Goal: Obtain resource: Download file/media

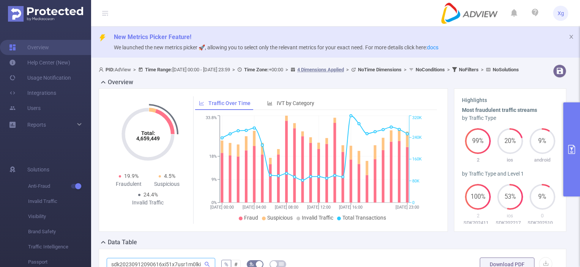
drag, startPoint x: 0, startPoint y: 0, endPoint x: 206, endPoint y: 120, distance: 238.6
click at [206, 262] on icon at bounding box center [207, 264] width 5 height 5
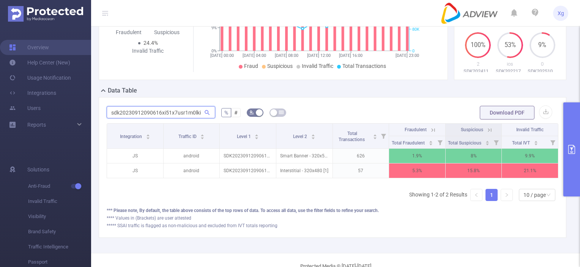
drag, startPoint x: 109, startPoint y: 119, endPoint x: 265, endPoint y: 130, distance: 156.5
click at [265, 130] on div "sdk20230912090616xi51x7usr1m0lki % # Download PDF Integration Traffic ID Level …" at bounding box center [333, 167] width 452 height 124
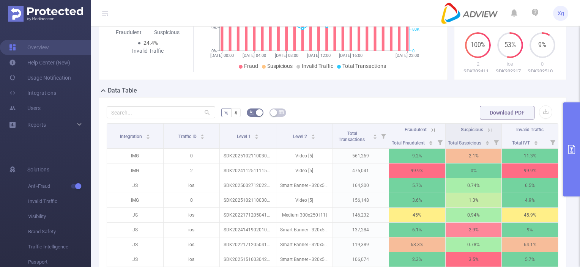
click at [571, 126] on button "primary" at bounding box center [572, 150] width 17 height 94
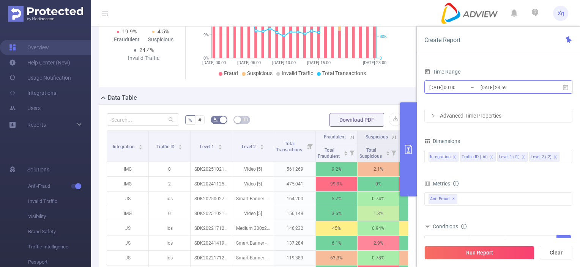
click at [515, 89] on input "[DATE] 23:59" at bounding box center [511, 87] width 62 height 10
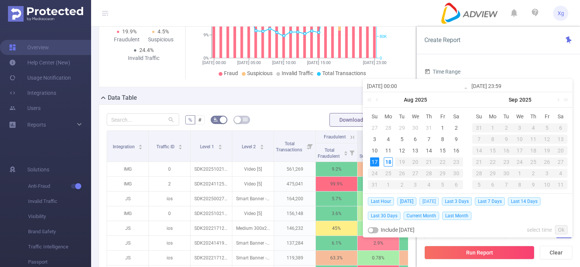
click at [426, 202] on span "[DATE]" at bounding box center [429, 201] width 19 height 8
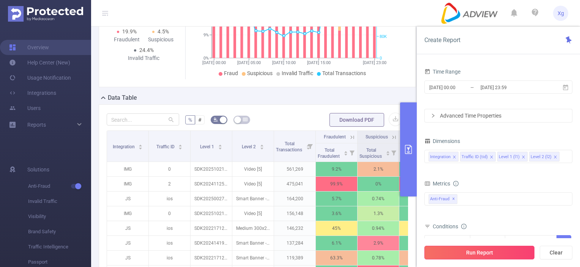
click at [444, 253] on button "Run Report" at bounding box center [480, 253] width 110 height 14
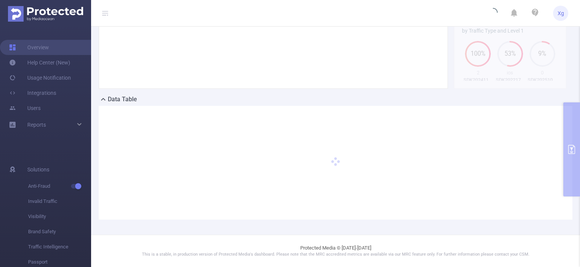
scroll to position [150, 0]
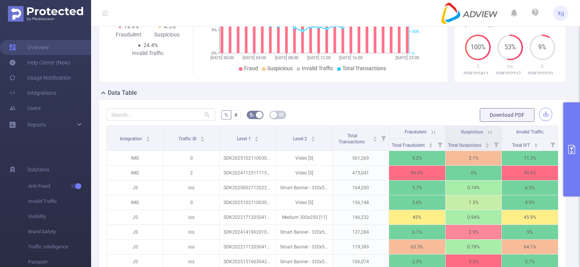
click at [542, 121] on button "button" at bounding box center [545, 114] width 13 height 13
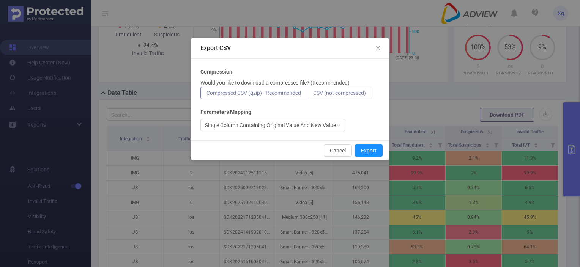
click at [347, 93] on span "CSV (not compressed)" at bounding box center [339, 93] width 53 height 6
click at [313, 95] on input "CSV (not compressed)" at bounding box center [313, 95] width 0 height 0
click at [366, 148] on button "Export" at bounding box center [369, 151] width 28 height 12
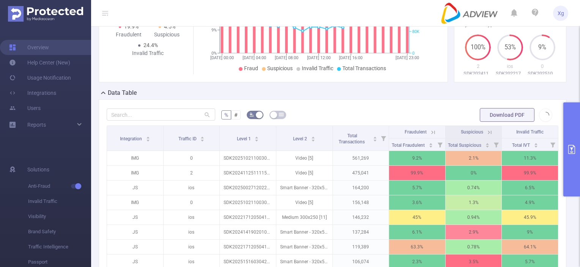
click at [540, 118] on span "Download PDF" at bounding box center [516, 115] width 73 height 6
click at [539, 121] on button "button" at bounding box center [545, 114] width 13 height 13
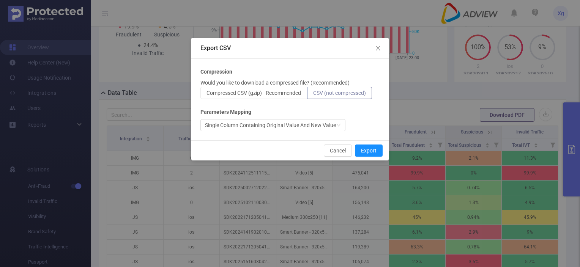
click at [448, 111] on div "Export CSV Compression Would you like to download a compressed file? (Recommend…" at bounding box center [290, 133] width 580 height 267
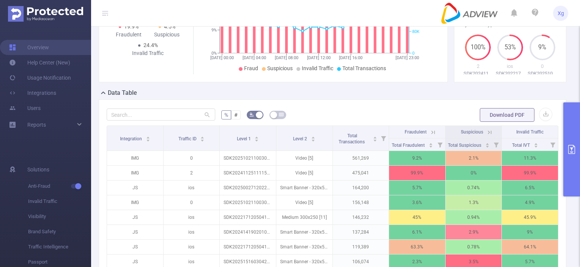
click at [570, 129] on button "primary" at bounding box center [572, 150] width 17 height 94
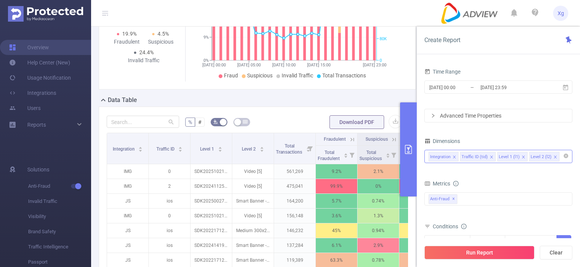
click at [554, 157] on icon "icon: close" at bounding box center [556, 157] width 4 height 4
click at [459, 255] on button "Run Report" at bounding box center [480, 253] width 110 height 14
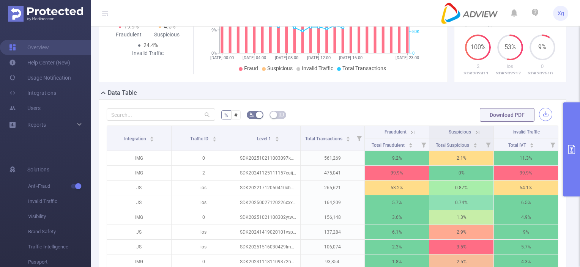
click at [540, 121] on button "button" at bounding box center [545, 114] width 13 height 13
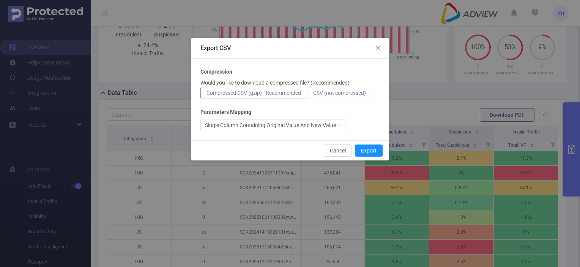
click at [341, 94] on span "CSV (not compressed)" at bounding box center [339, 93] width 53 height 6
click at [313, 95] on input "CSV (not compressed)" at bounding box center [313, 95] width 0 height 0
click at [357, 151] on button "Export" at bounding box center [369, 151] width 28 height 12
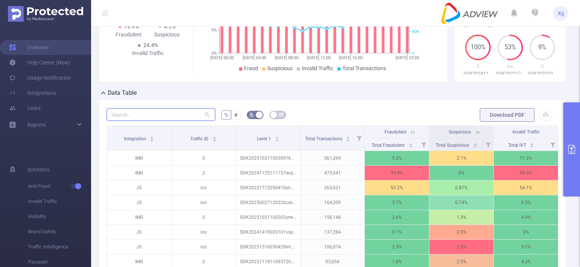
click at [132, 120] on input "text" at bounding box center [161, 115] width 109 height 12
paste input "sdk202513240107442f1f7it86qo2fde"
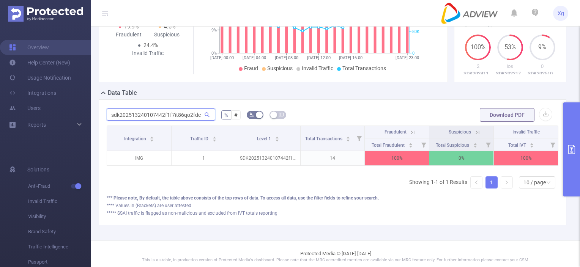
scroll to position [149, 0]
drag, startPoint x: 108, startPoint y: 123, endPoint x: 263, endPoint y: 127, distance: 155.0
click at [263, 123] on form "sdk202513240107442f1f7it86qo2fde % # Download PDF" at bounding box center [333, 115] width 452 height 15
paste input "0413040806w6evc1dwfm2nav4"
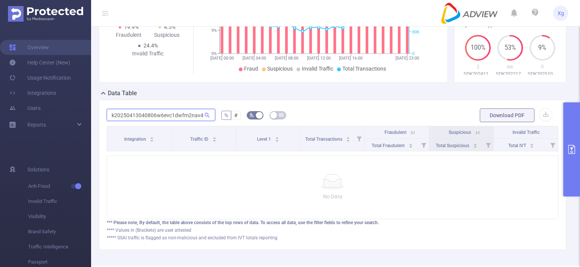
scroll to position [0, 0]
drag, startPoint x: 202, startPoint y: 120, endPoint x: 100, endPoint y: 117, distance: 101.4
click at [100, 117] on div "sdk20250413040806w6evc1dwfm2nav4 % # Download PDF Integration Traffic ID Level …" at bounding box center [333, 175] width 468 height 150
type input "sdk20250413040806w6evc1dwfm2nav4"
